Goal: Transaction & Acquisition: Download file/media

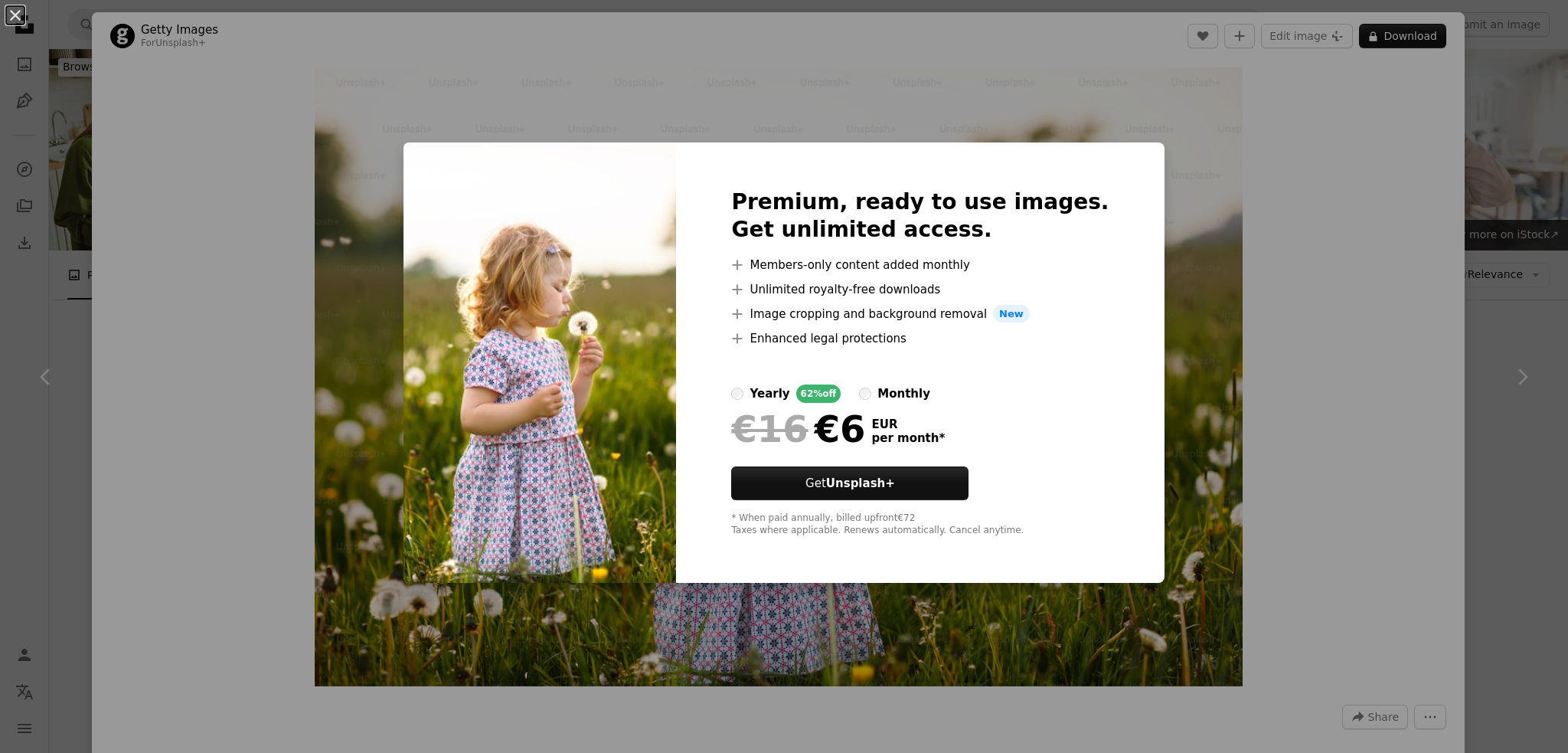
scroll to position [12101, 0]
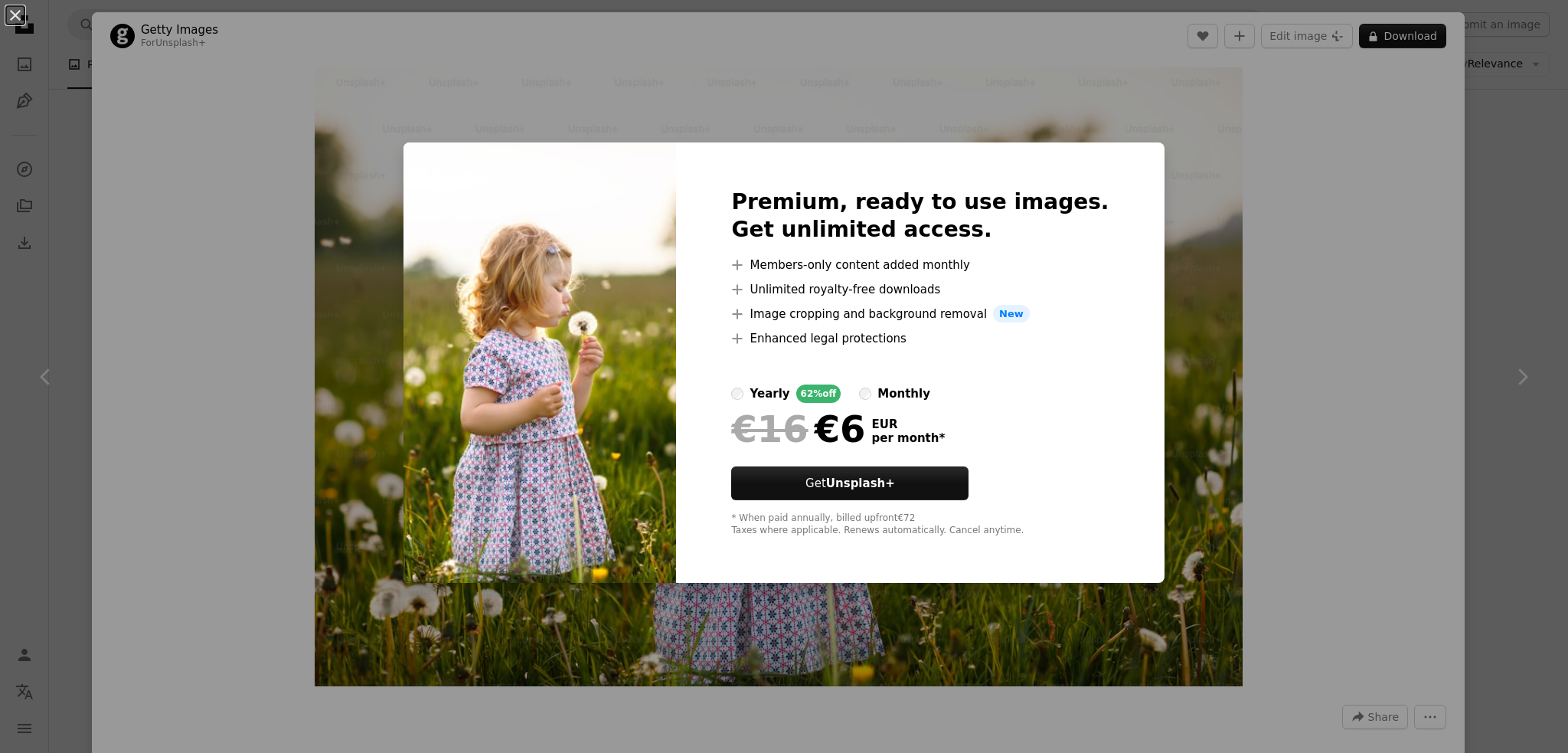
click at [1260, 269] on div "An X shape Premium, ready to use images. Get unlimited access. A plus sign Memb…" at bounding box center [784, 376] width 1568 height 753
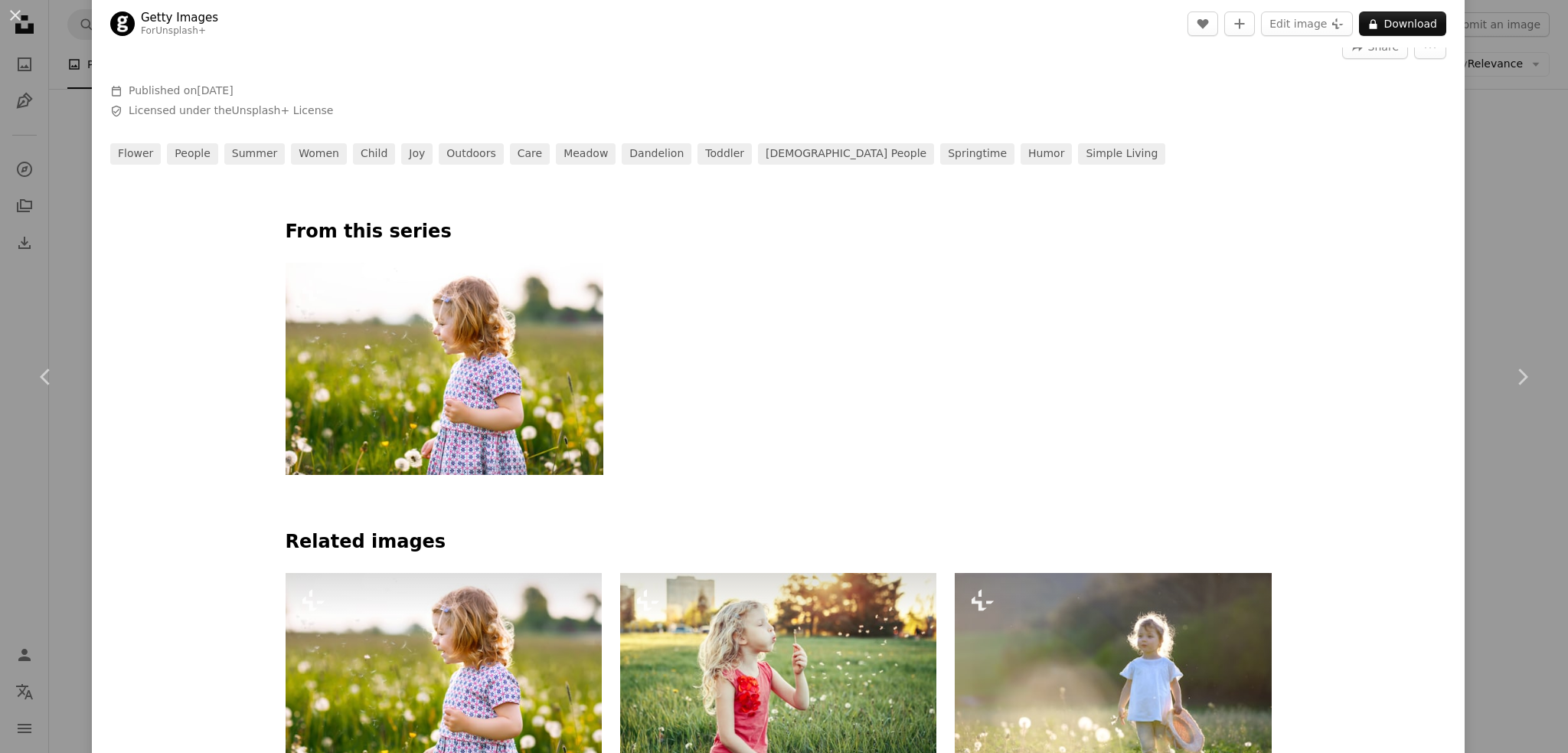
scroll to position [689, 0]
